Goal: Register for event/course

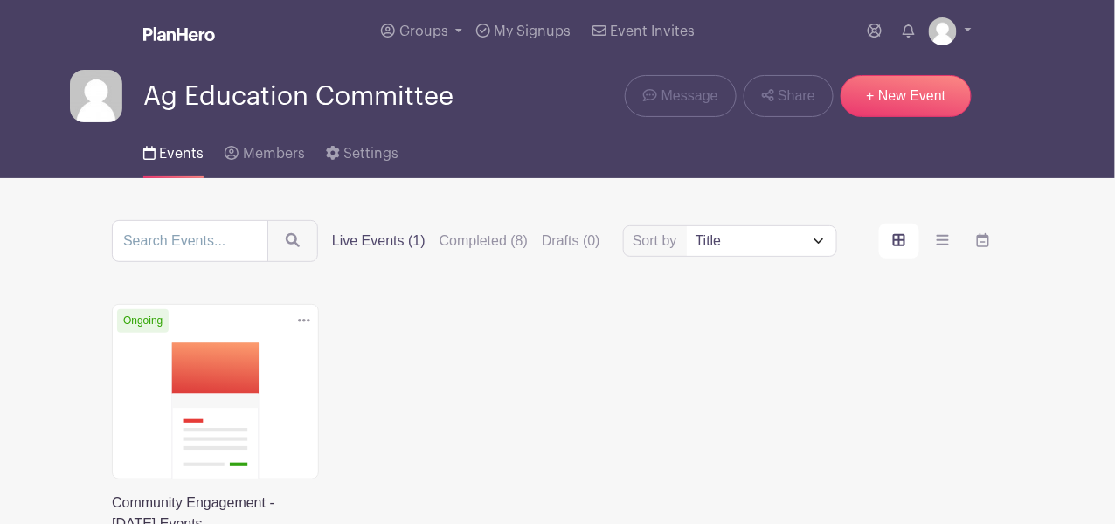
scroll to position [232, 0]
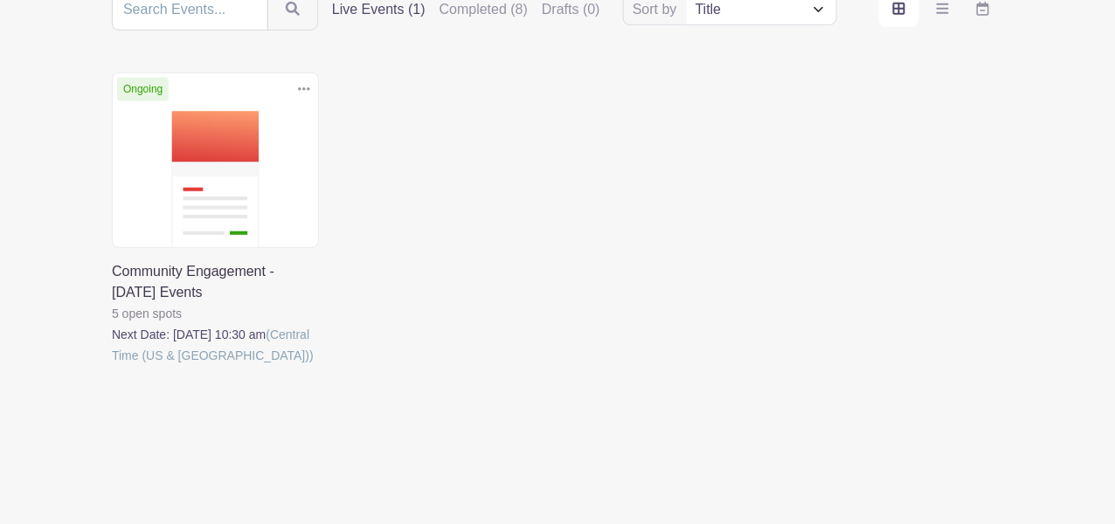
click at [112, 366] on link at bounding box center [112, 366] width 0 height 0
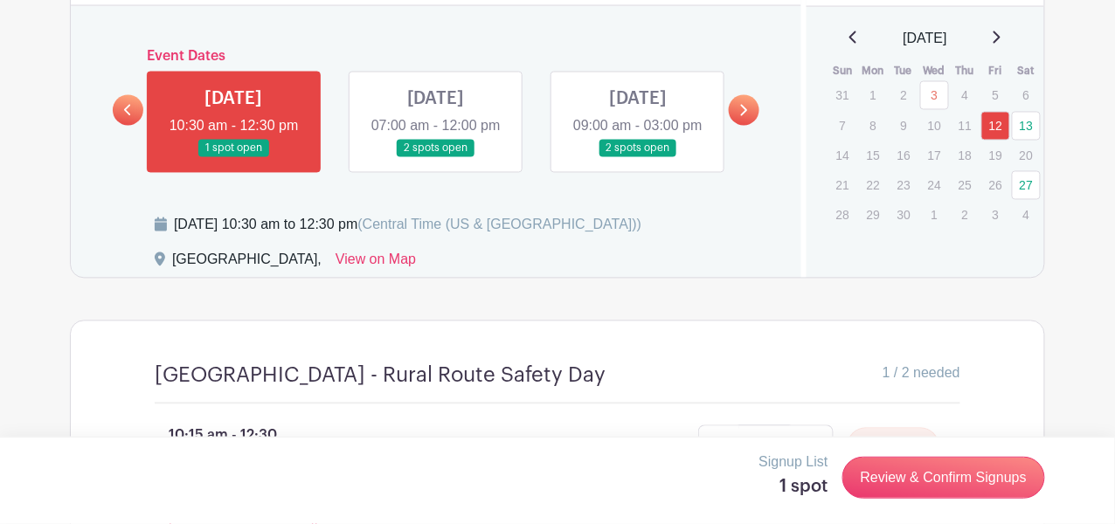
scroll to position [814, 0]
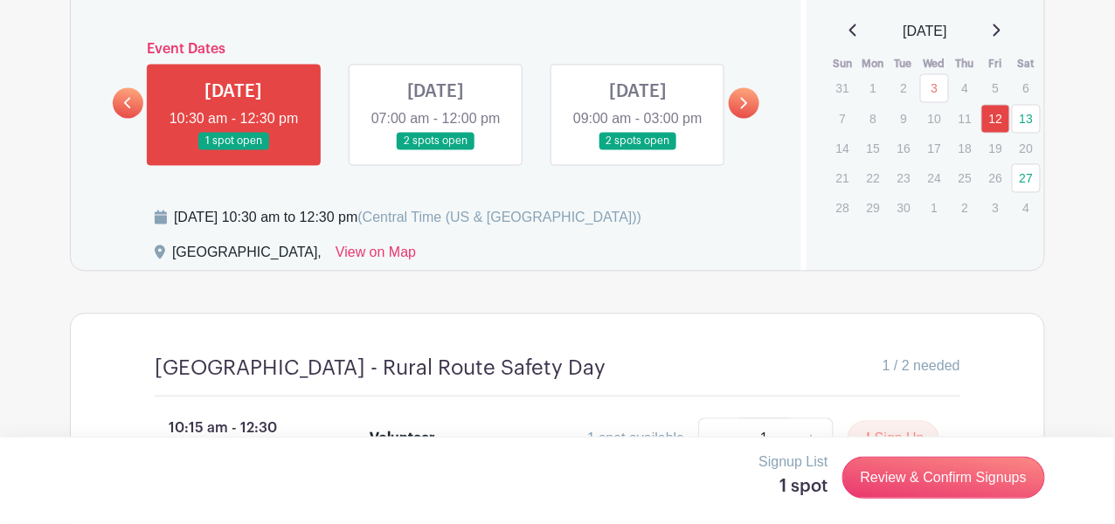
click at [436, 151] on link at bounding box center [436, 151] width 0 height 0
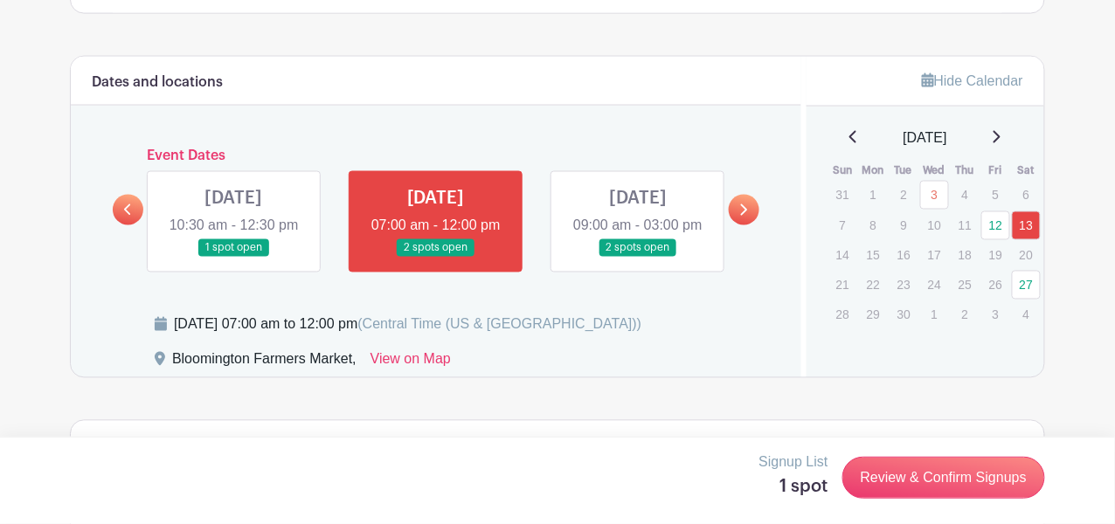
scroll to position [703, 0]
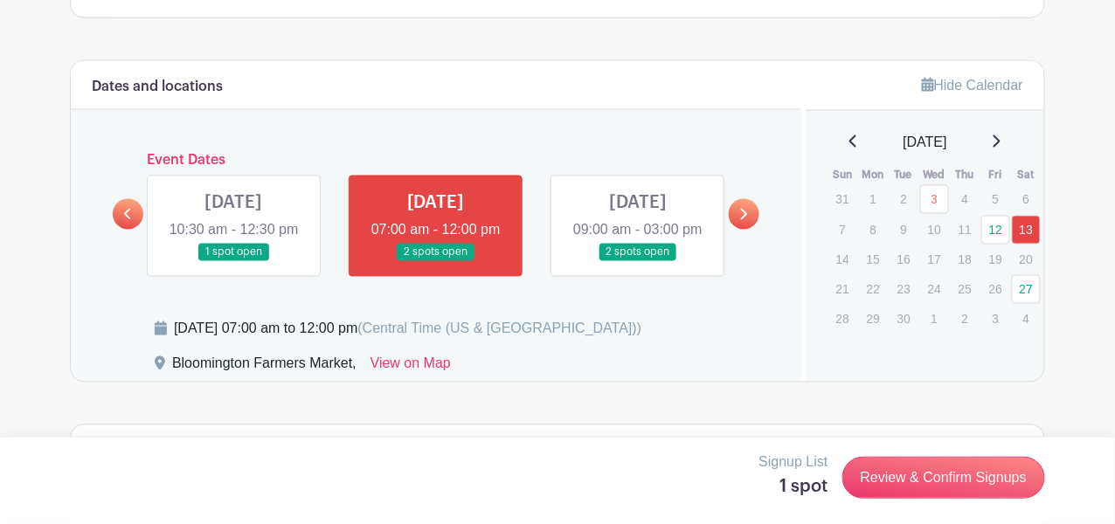
click at [638, 262] on link at bounding box center [638, 262] width 0 height 0
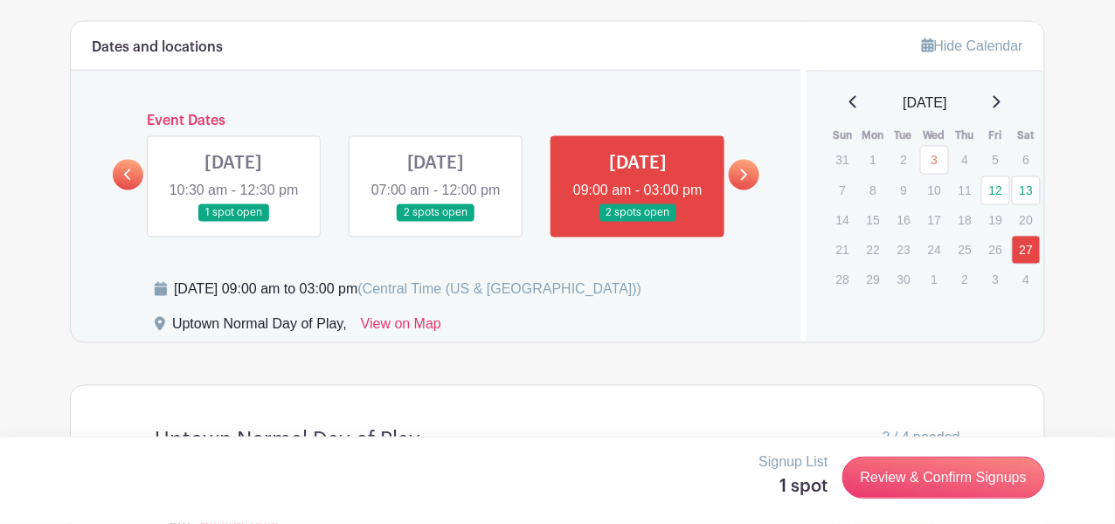
scroll to position [738, 0]
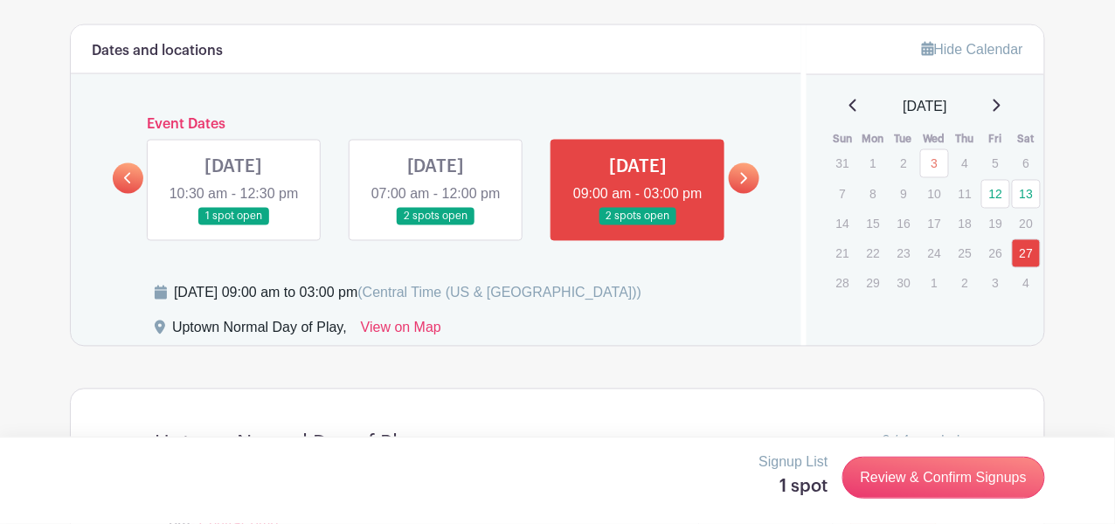
click at [436, 226] on link at bounding box center [436, 226] width 0 height 0
